Goal: Task Accomplishment & Management: Use online tool/utility

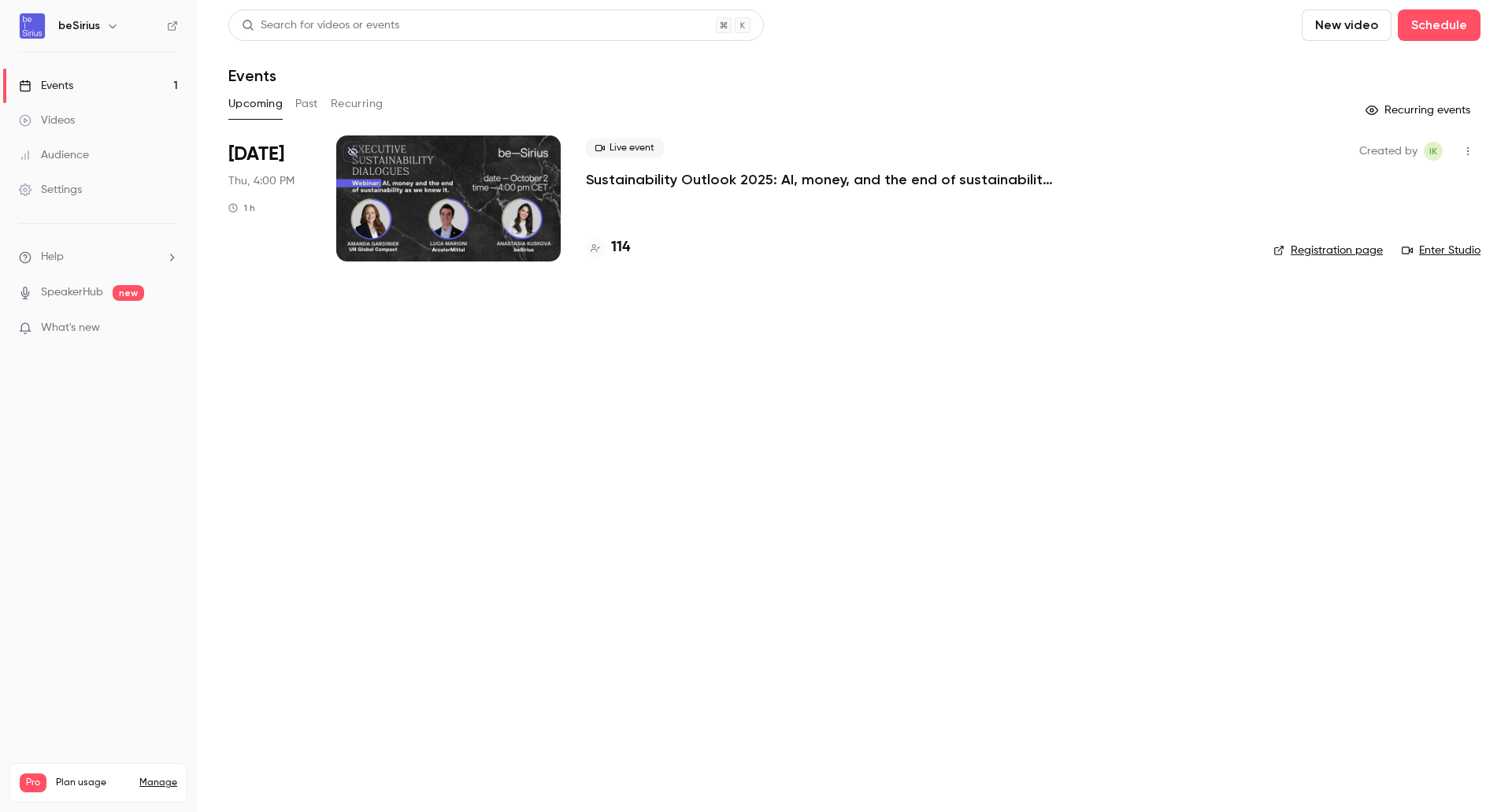
click at [35, 27] on img at bounding box center [32, 26] width 25 height 25
click at [67, 28] on h6 "beSirius" at bounding box center [79, 26] width 42 height 16
drag, startPoint x: 52, startPoint y: 101, endPoint x: 62, endPoint y: 89, distance: 15.6
click at [52, 101] on link "Events 1" at bounding box center [98, 86] width 197 height 35
click at [62, 89] on div "Events" at bounding box center [46, 86] width 54 height 16
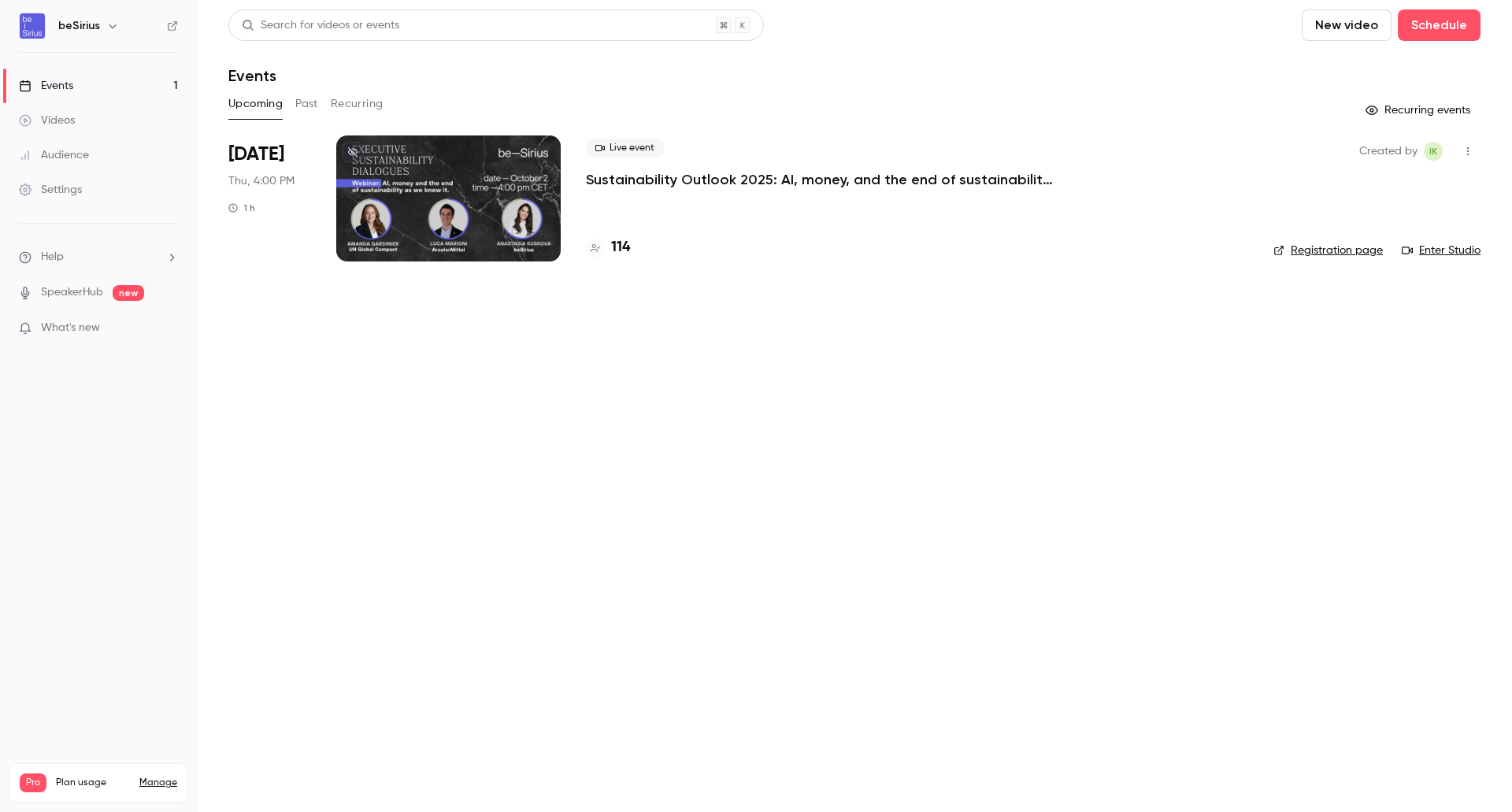
click at [65, 22] on h6 "beSirius" at bounding box center [79, 26] width 42 height 16
click at [32, 32] on img at bounding box center [32, 26] width 25 height 25
click at [465, 241] on div at bounding box center [449, 199] width 224 height 126
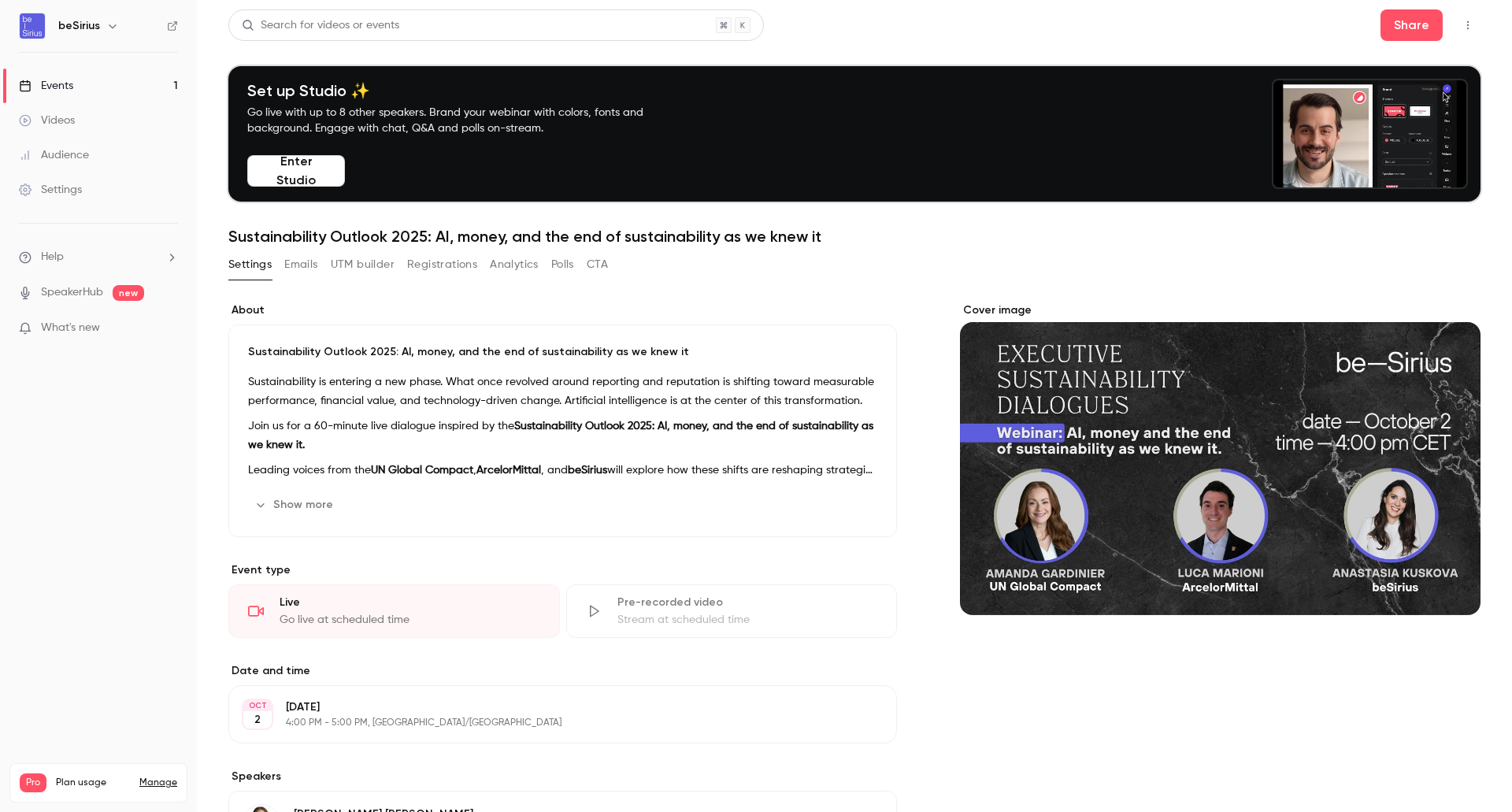
click at [338, 269] on button "UTM builder" at bounding box center [362, 264] width 64 height 25
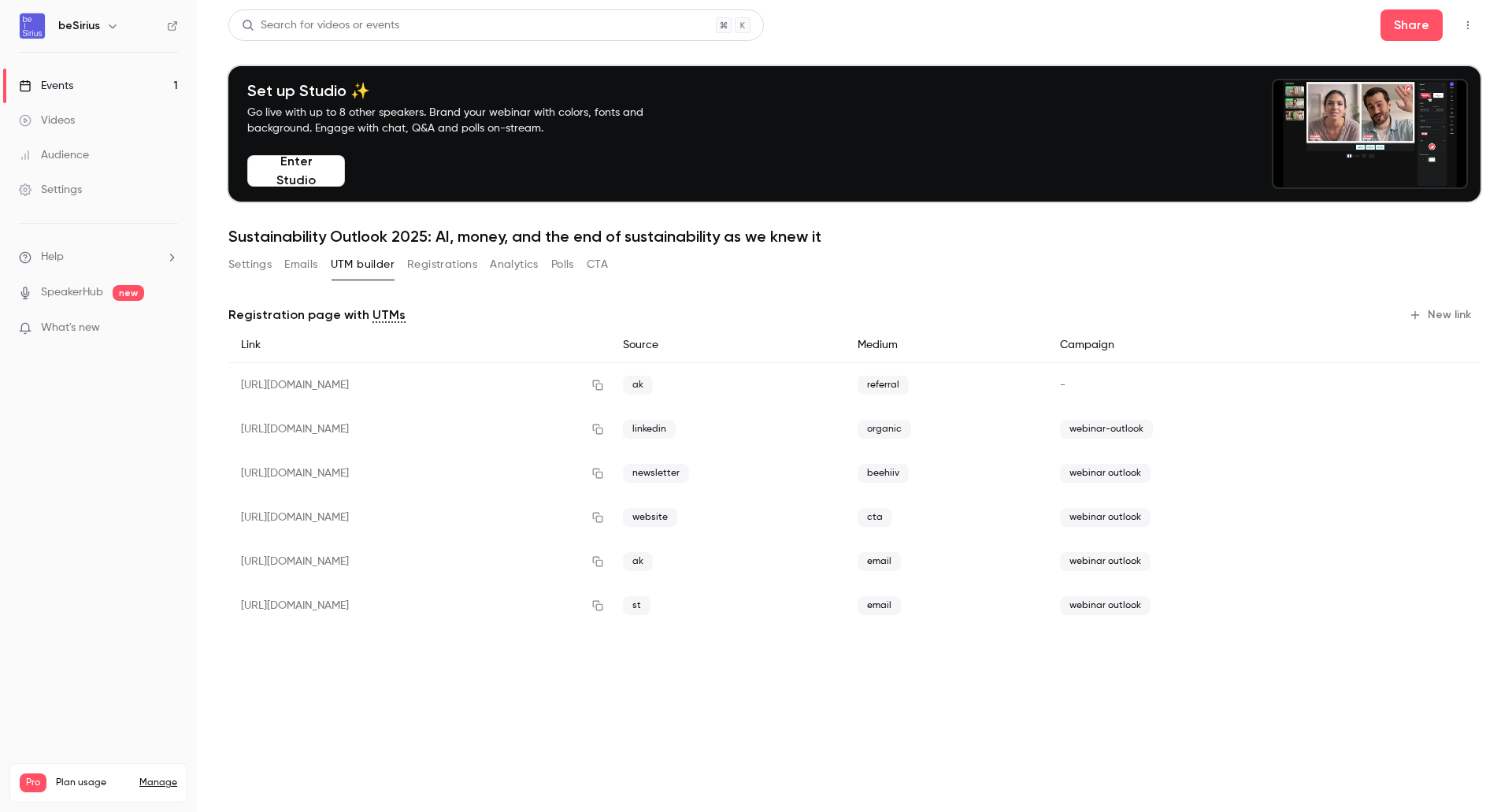
click at [1150, 603] on span "webinar outlook" at bounding box center [1105, 605] width 91 height 19
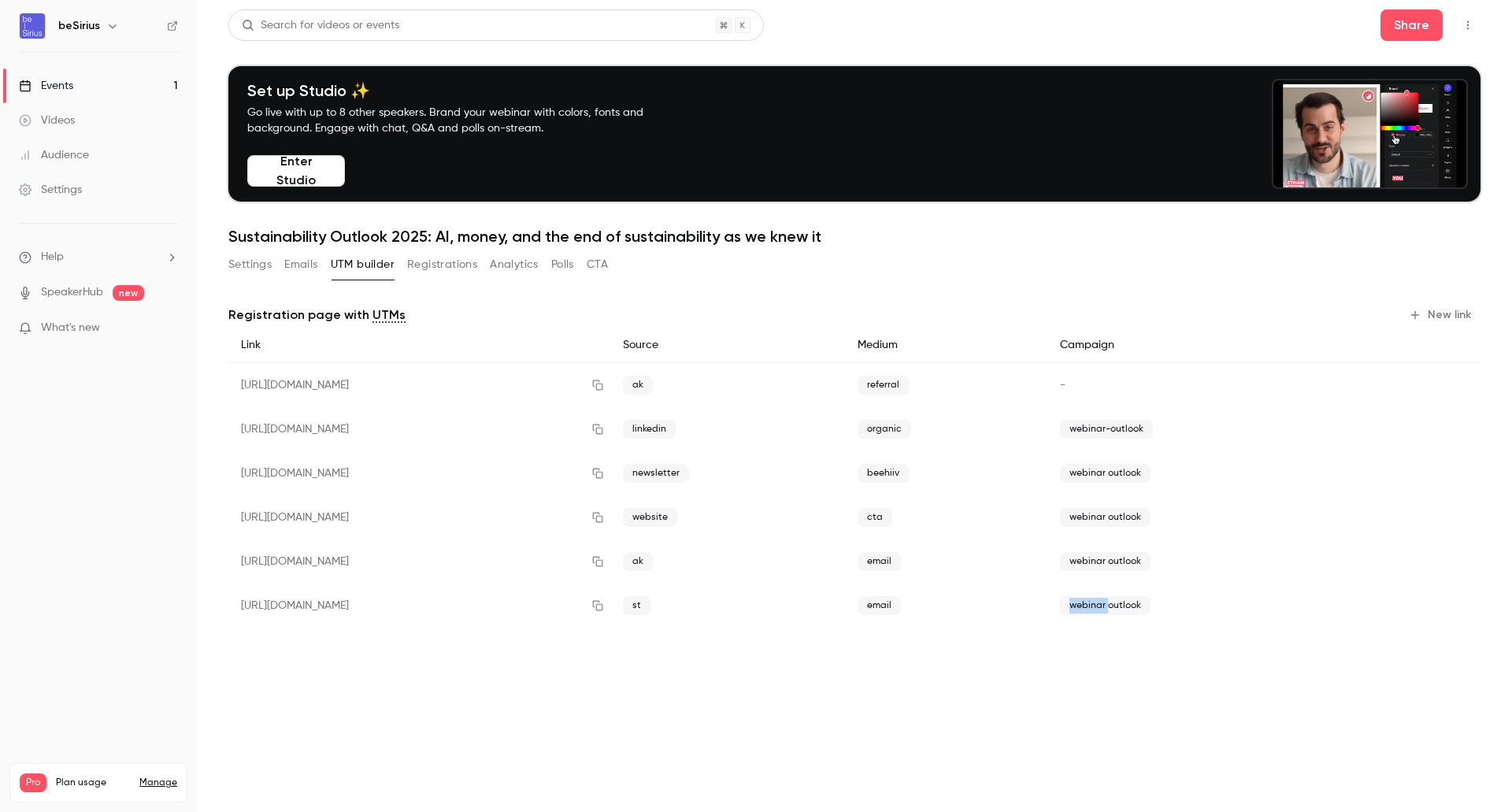
click at [1150, 603] on span "webinar outlook" at bounding box center [1105, 605] width 91 height 19
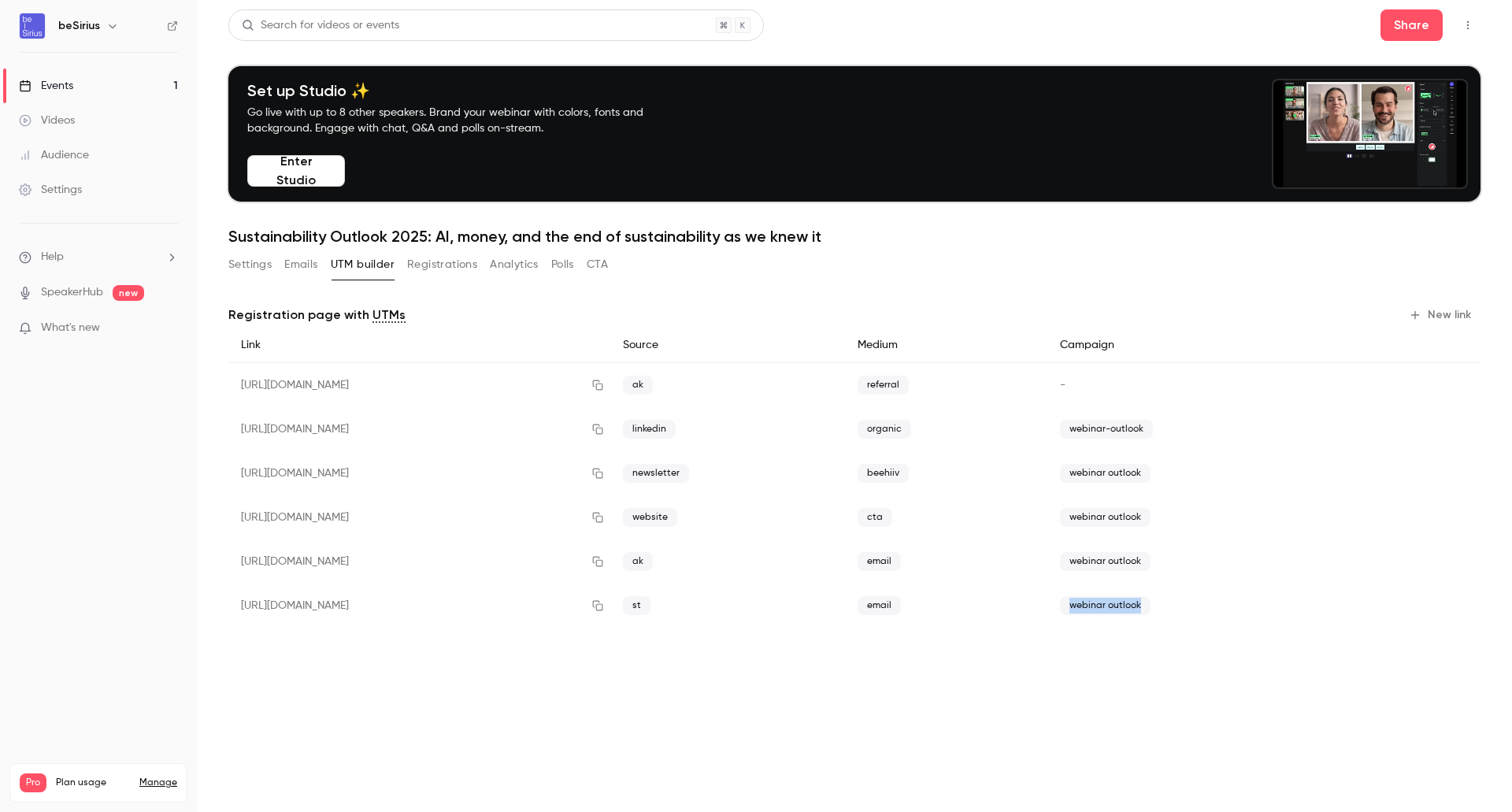
copy body "webinar outlook"
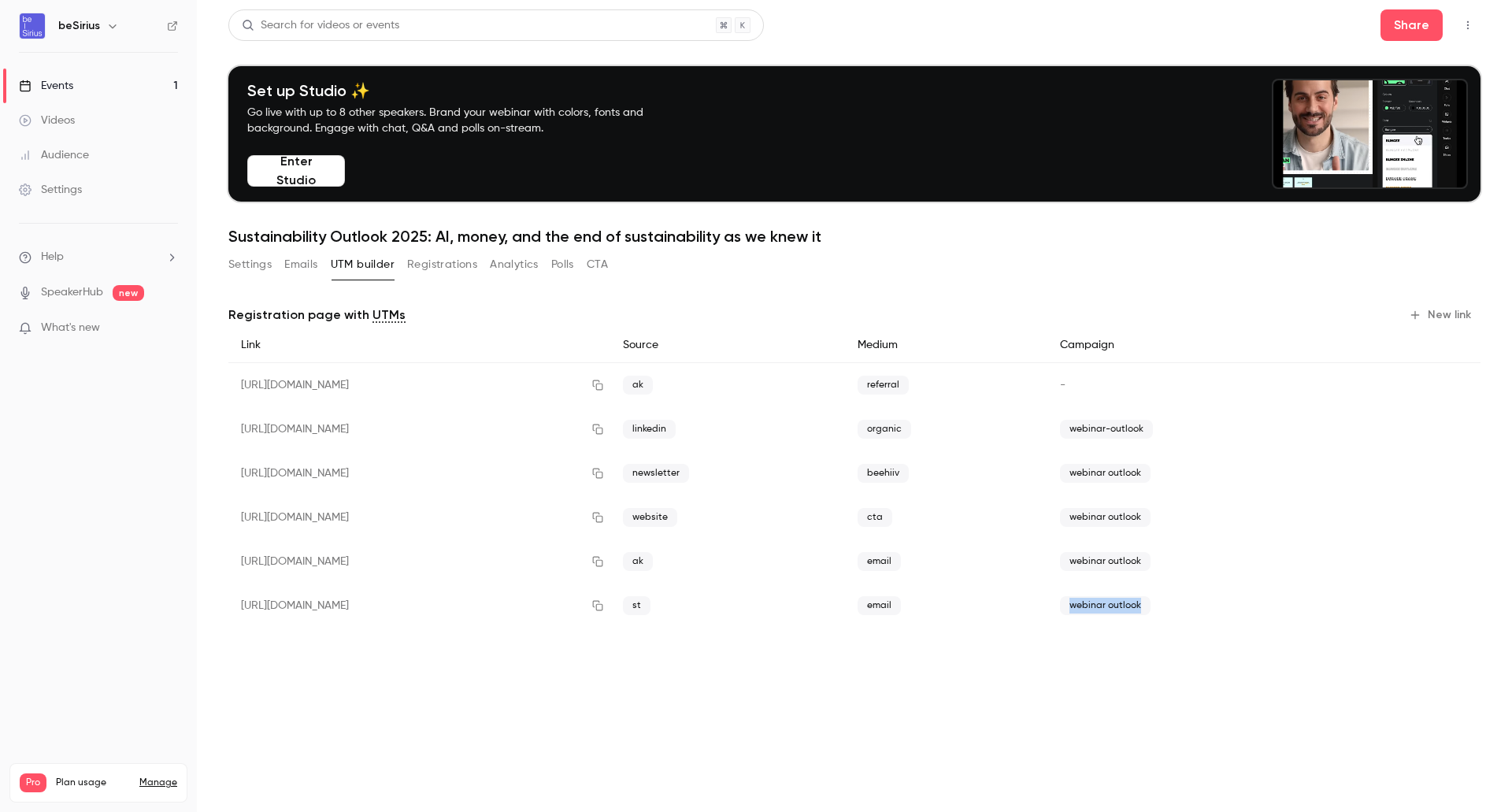
click at [1461, 316] on button "New link" at bounding box center [1441, 315] width 78 height 25
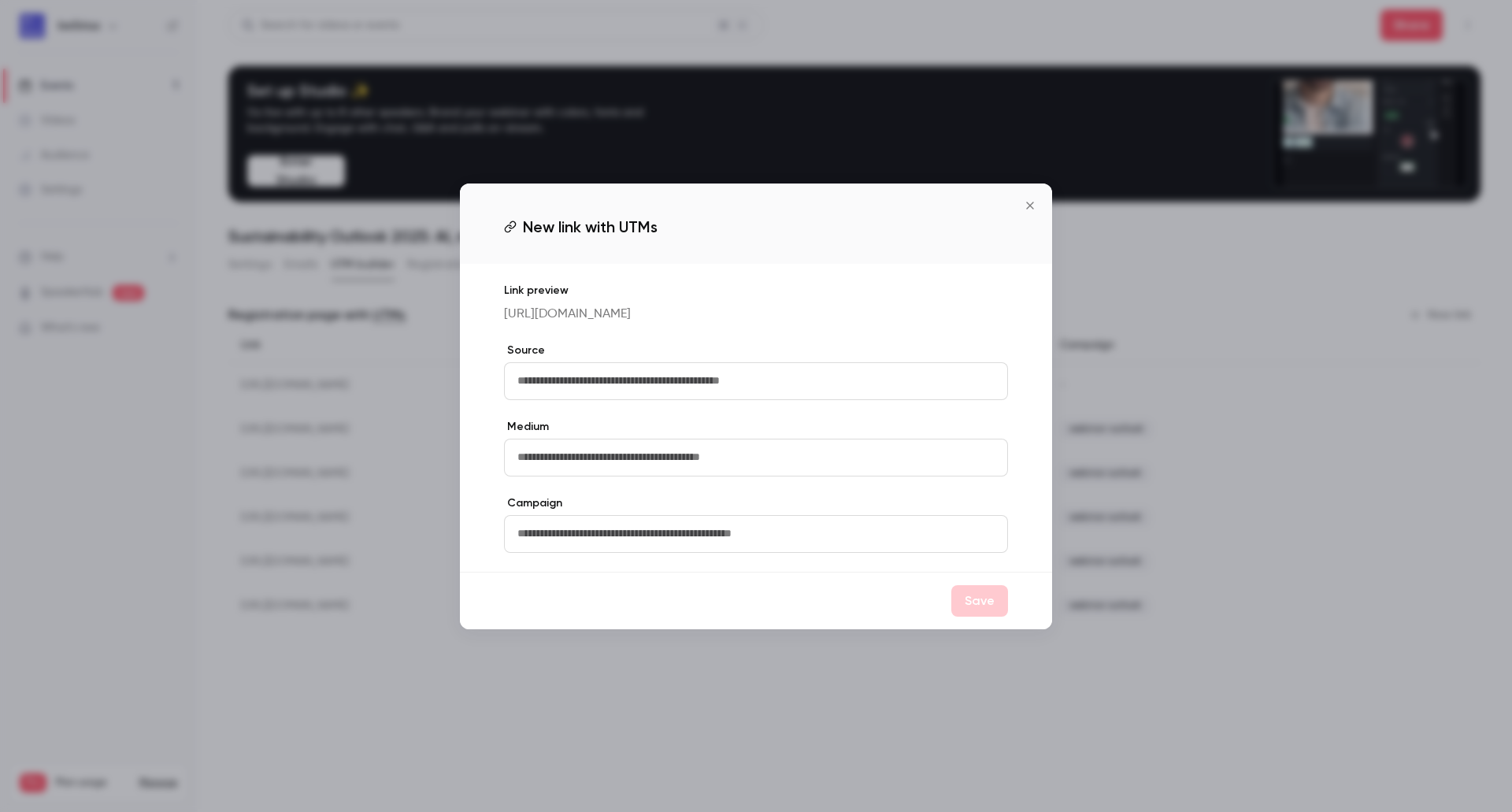
click at [736, 400] on input "text" at bounding box center [756, 381] width 504 height 37
type input "*"
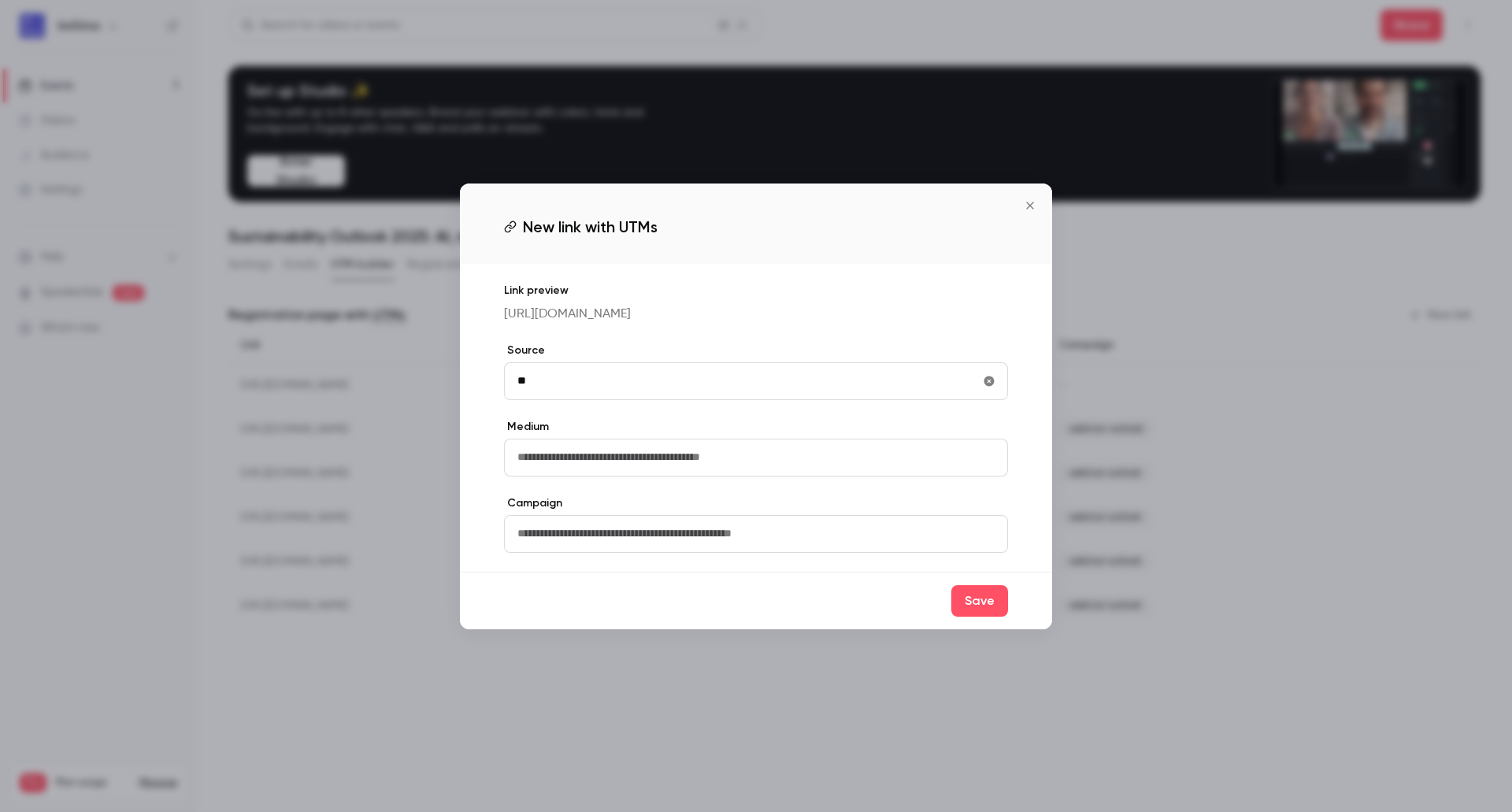
type input "**"
click at [884, 476] on input "text" at bounding box center [756, 457] width 504 height 37
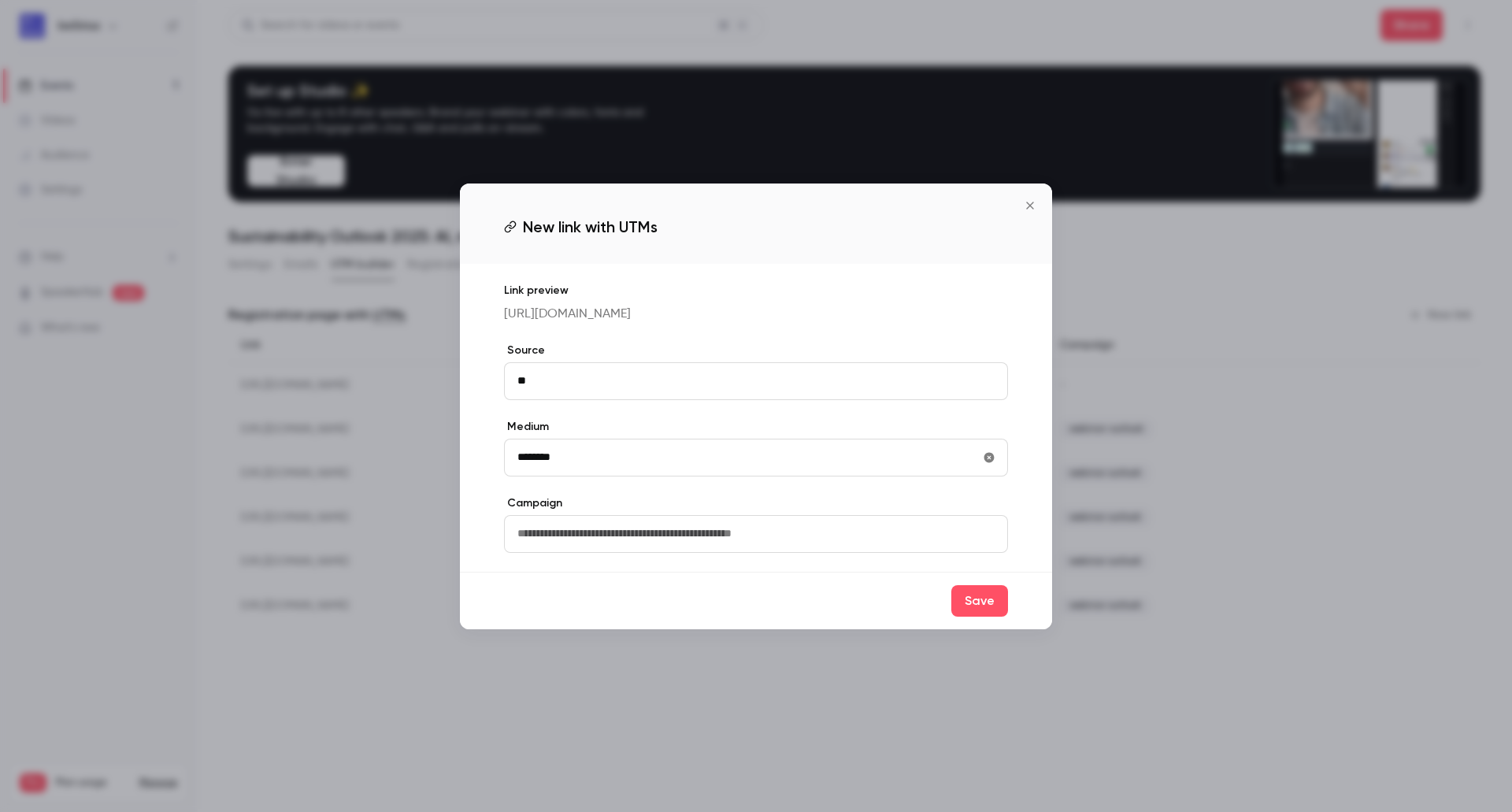
type input "********"
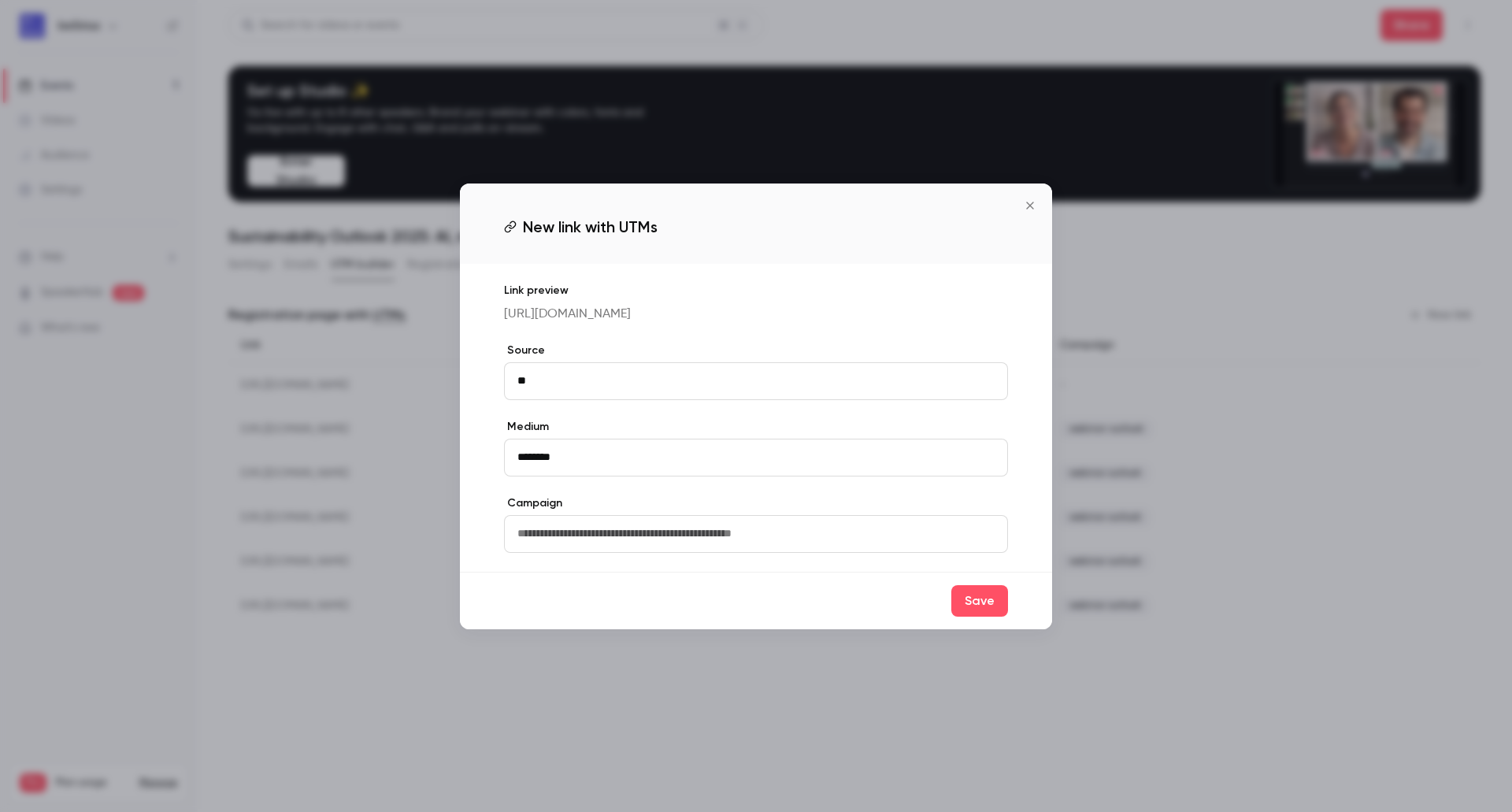
click at [756, 537] on input "text" at bounding box center [756, 534] width 504 height 37
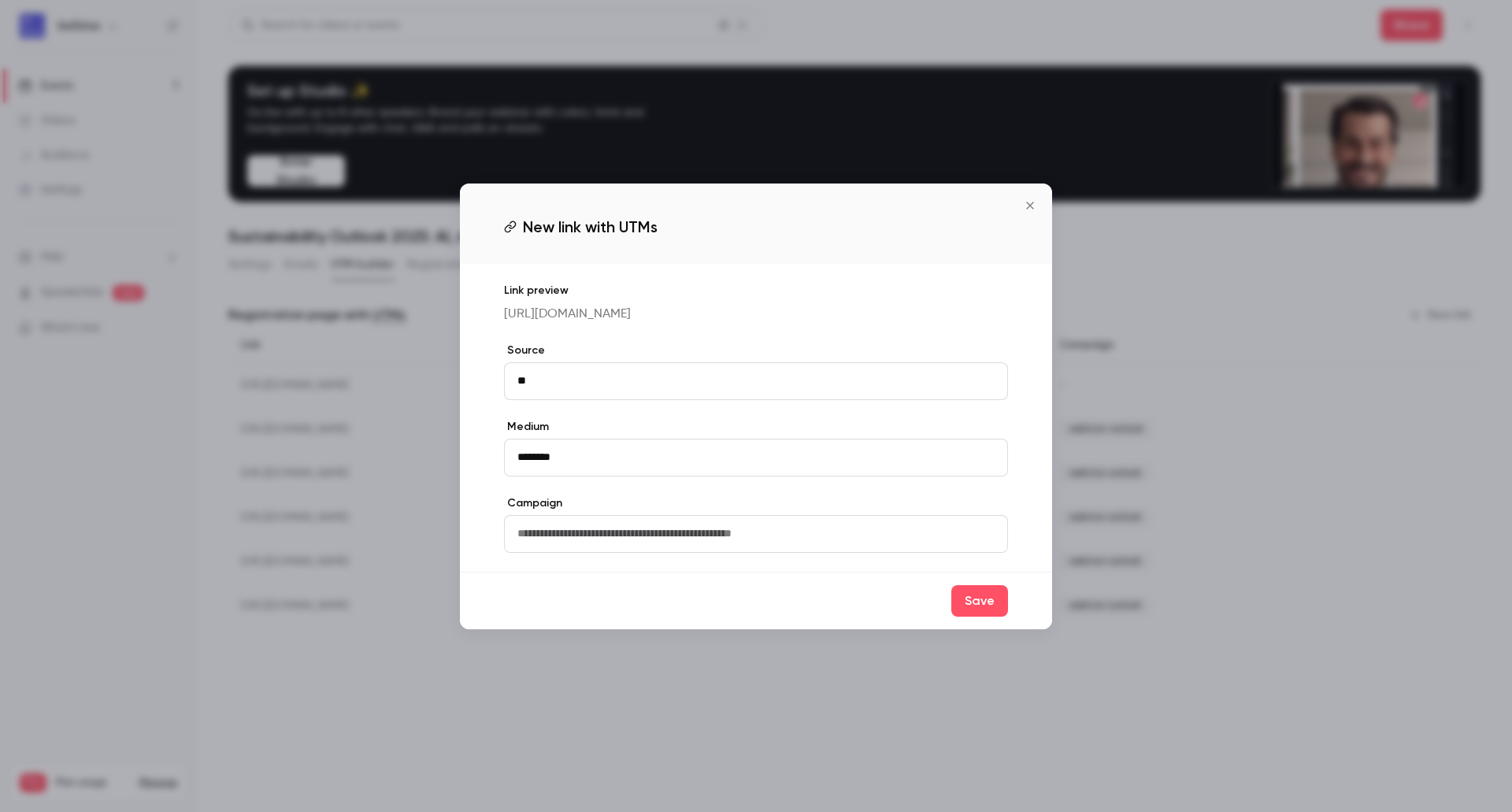
paste input "**********"
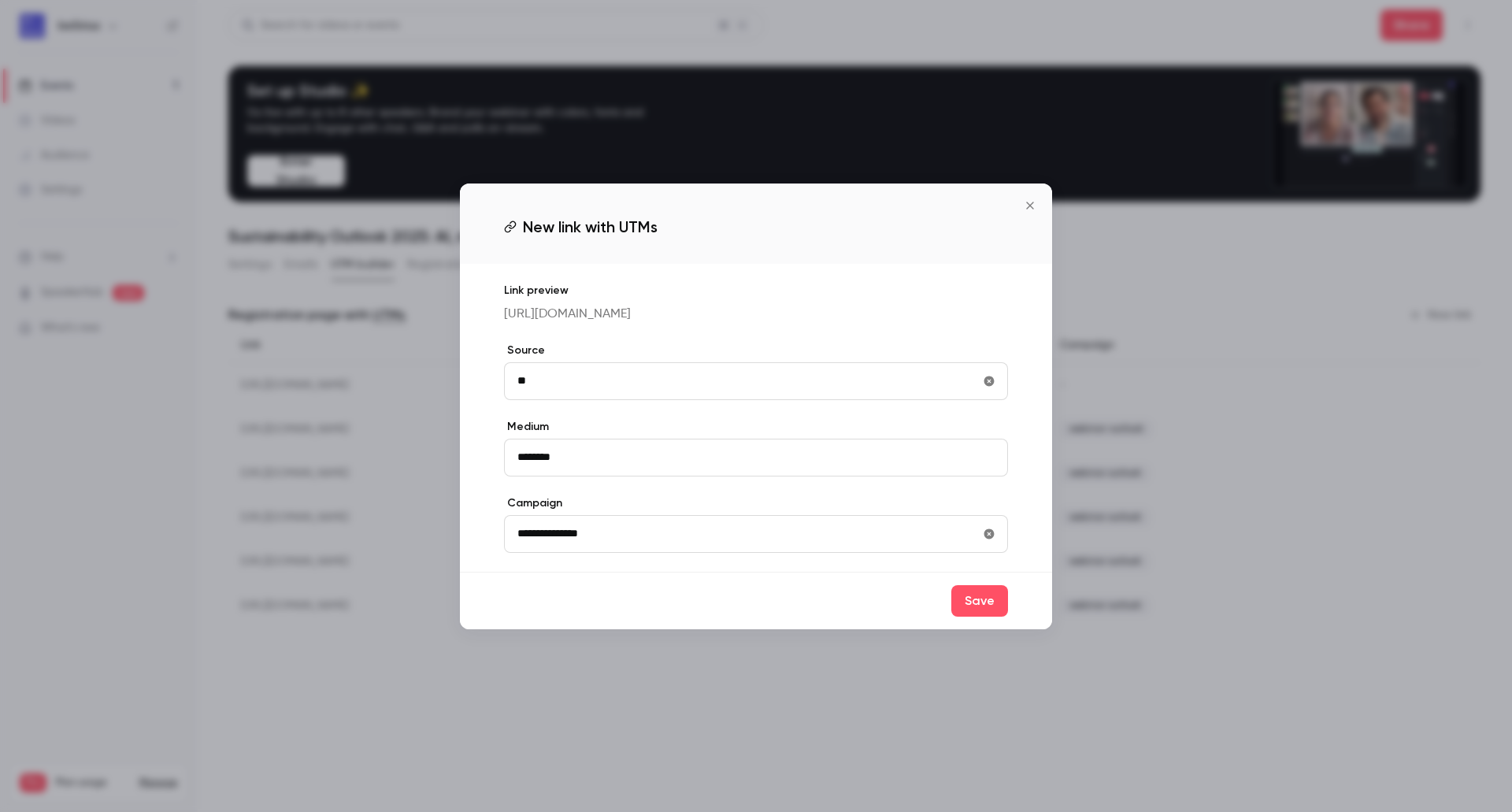
type input "**********"
drag, startPoint x: 499, startPoint y: 392, endPoint x: 487, endPoint y: 392, distance: 12.0
click at [489, 392] on div "**********" at bounding box center [756, 417] width 592 height 308
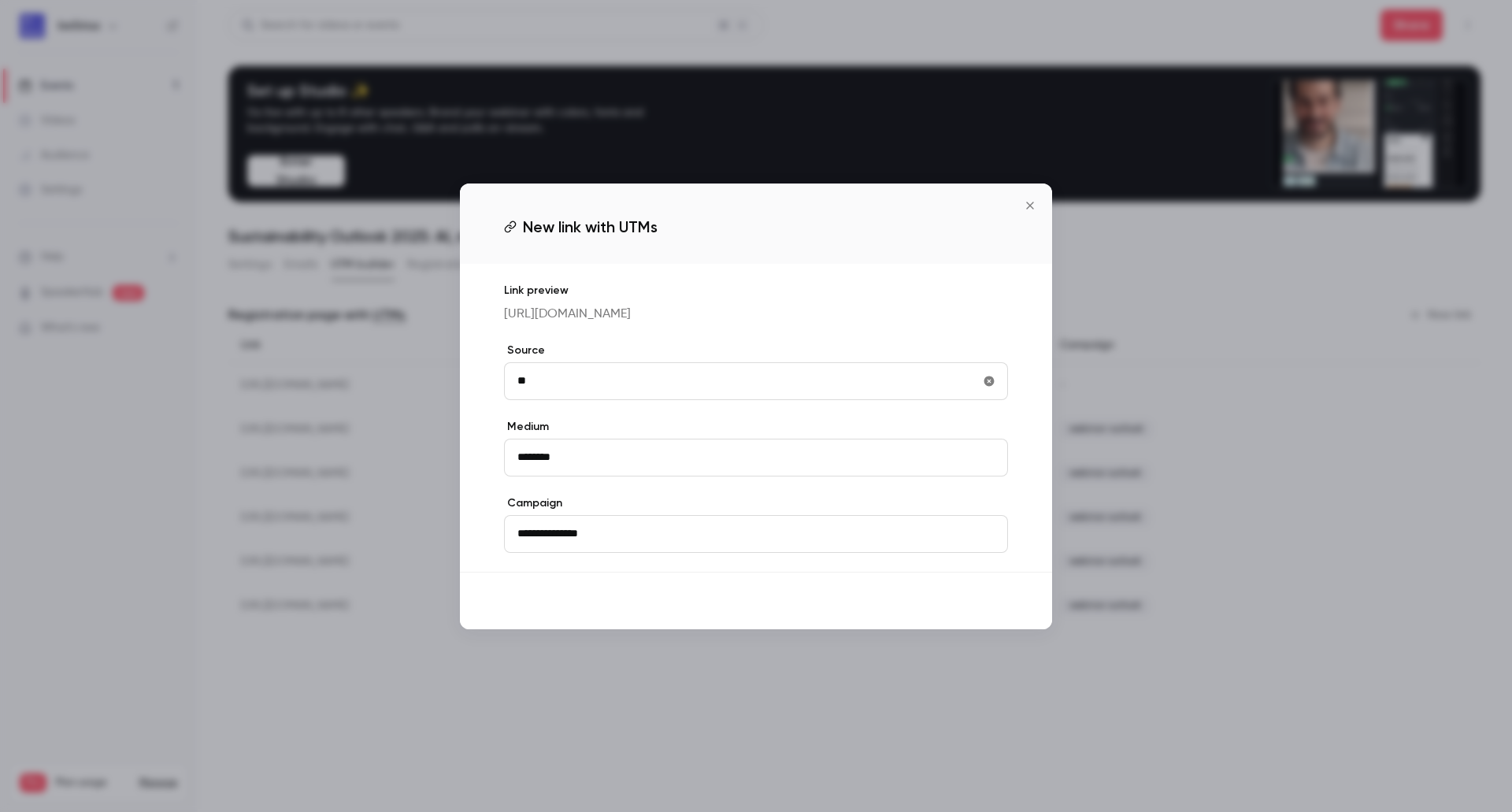
click at [991, 617] on button "Save" at bounding box center [979, 601] width 57 height 32
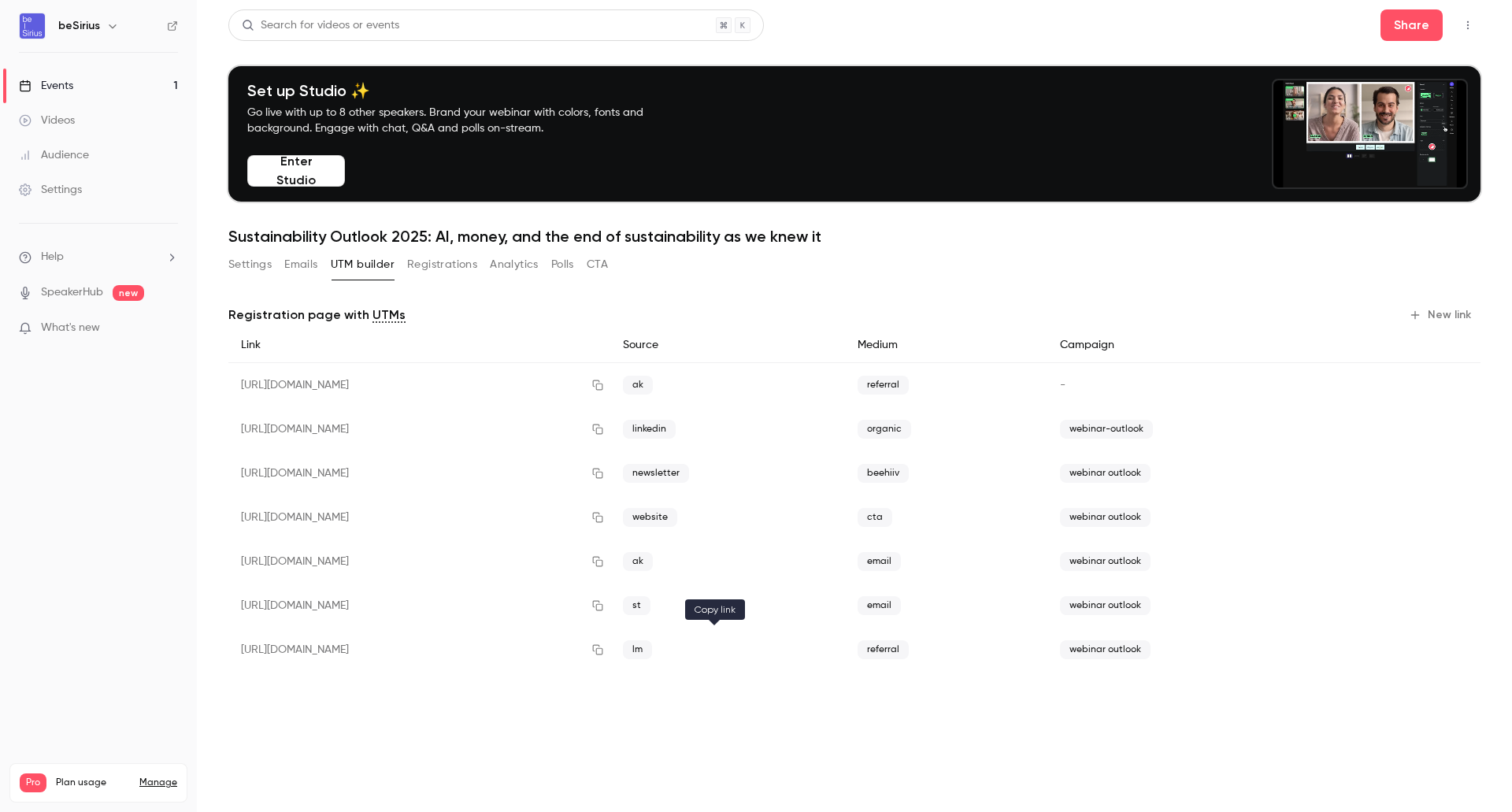
click at [604, 652] on icon "button" at bounding box center [598, 649] width 12 height 11
click at [465, 267] on button "Registrations" at bounding box center [442, 264] width 70 height 25
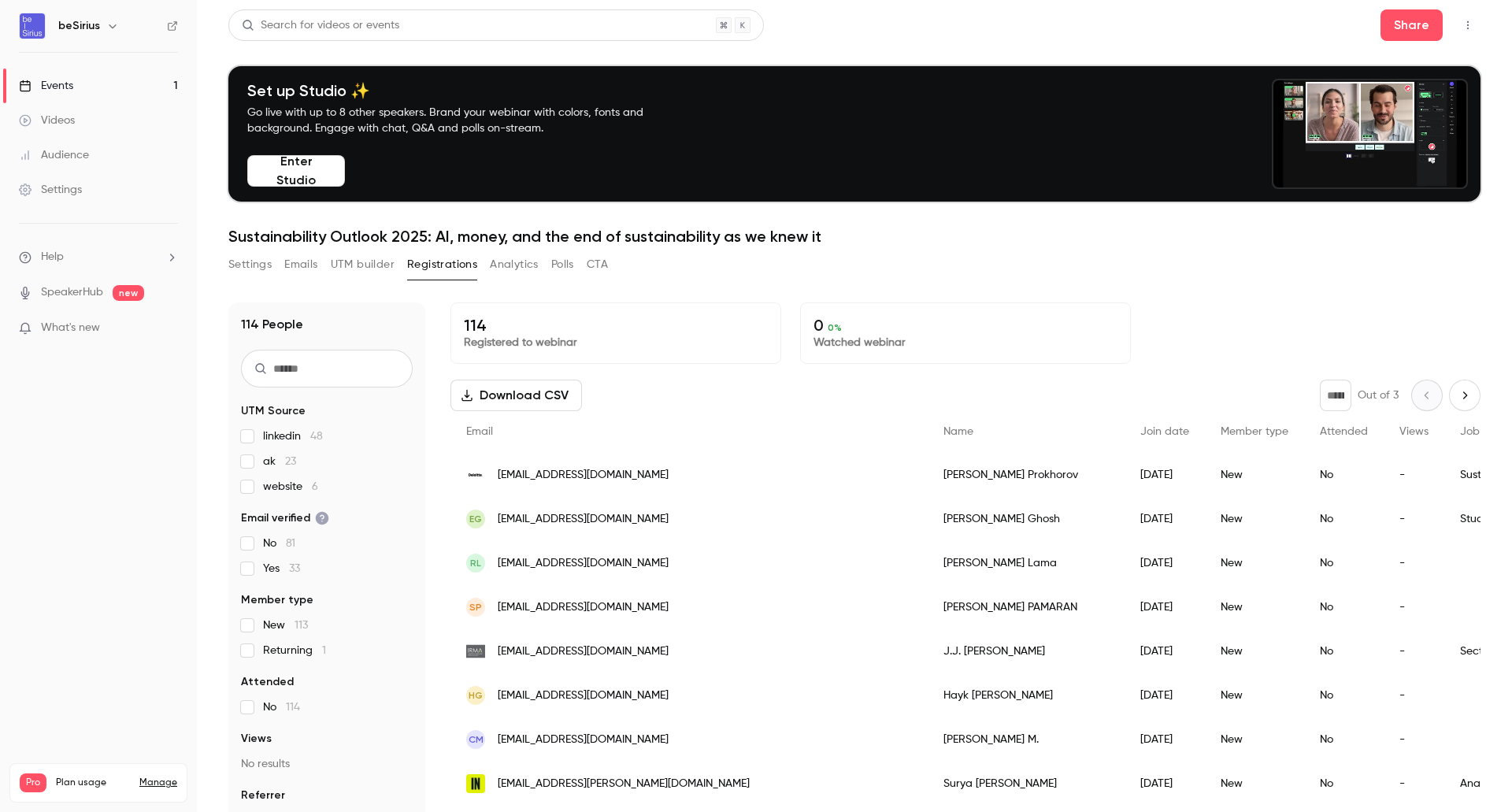
click at [536, 397] on button "Download CSV" at bounding box center [516, 396] width 131 height 32
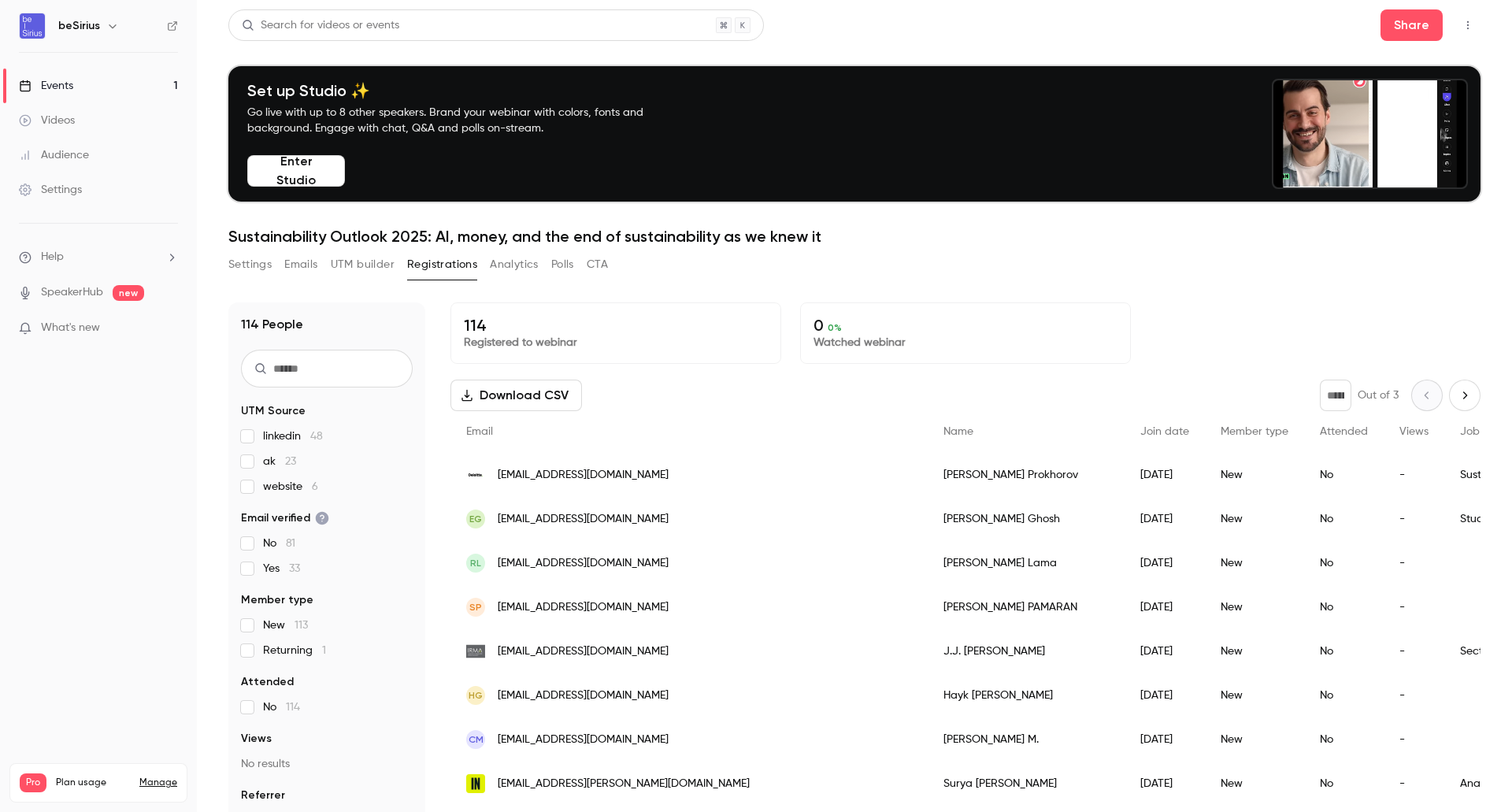
click at [356, 264] on button "UTM builder" at bounding box center [362, 264] width 64 height 25
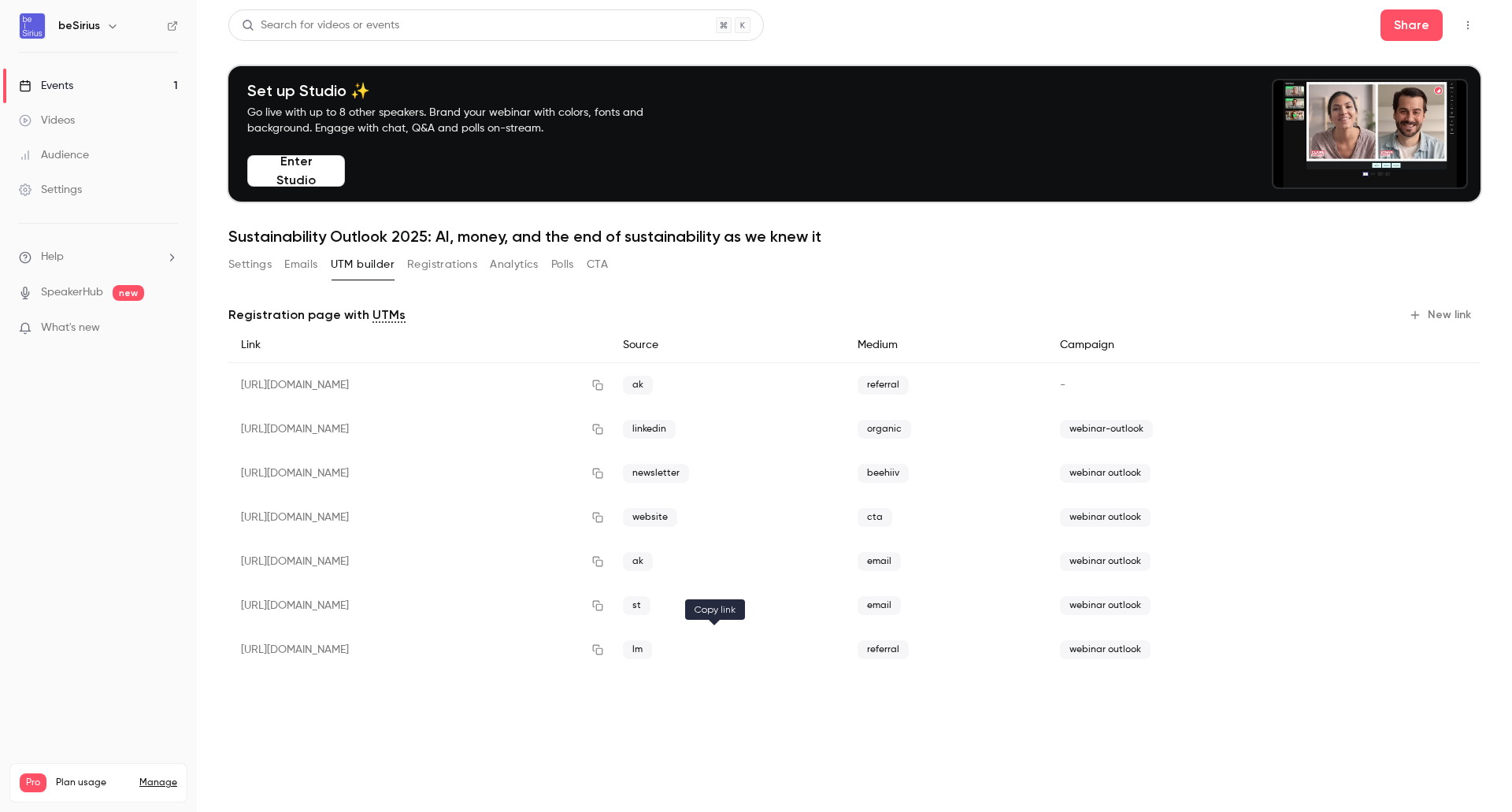
click at [604, 648] on icon "button" at bounding box center [598, 649] width 12 height 11
